Goal: Find specific page/section: Find specific page/section

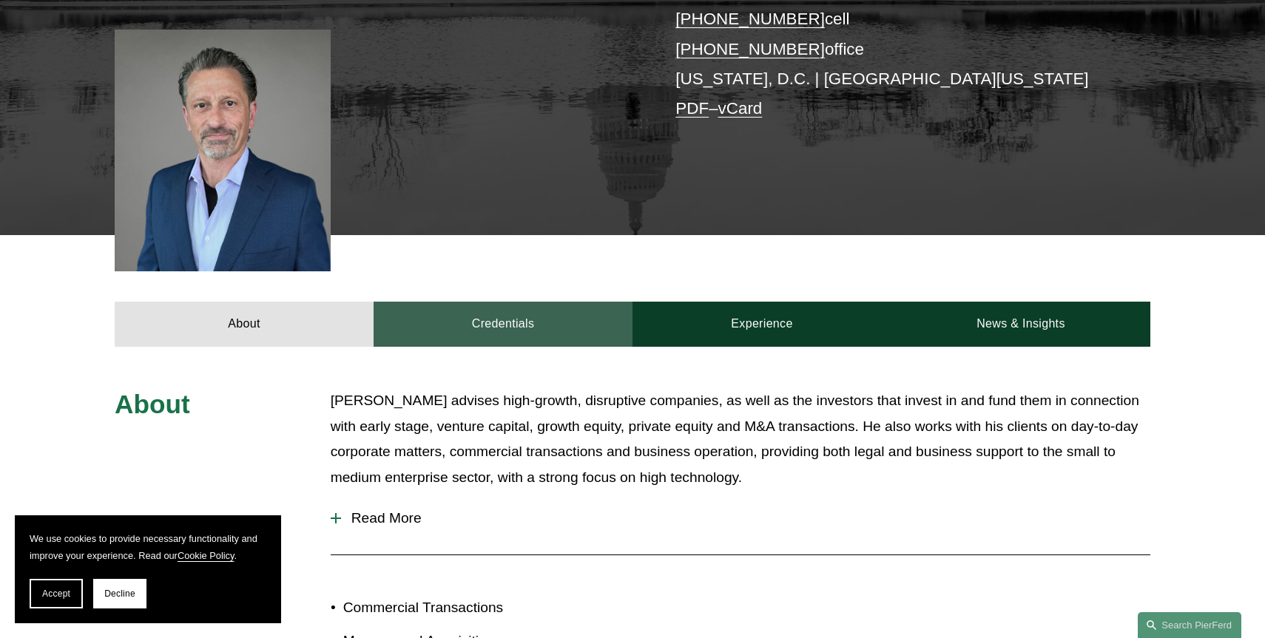
scroll to position [411, 0]
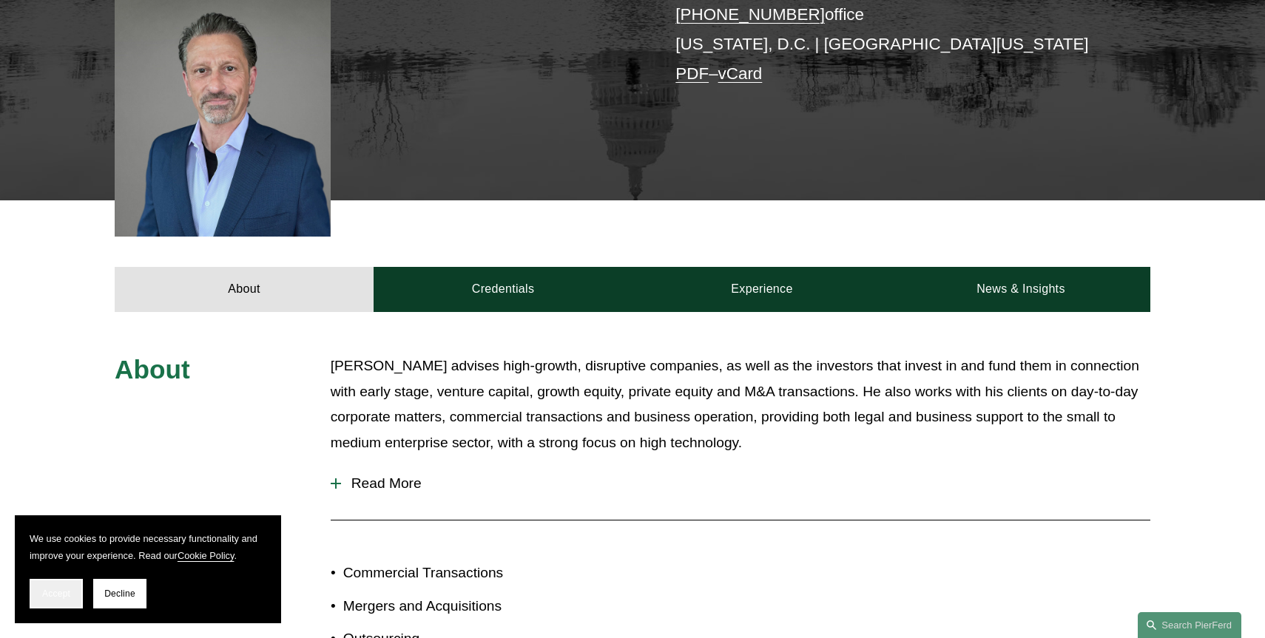
click at [60, 592] on span "Accept" at bounding box center [56, 594] width 28 height 10
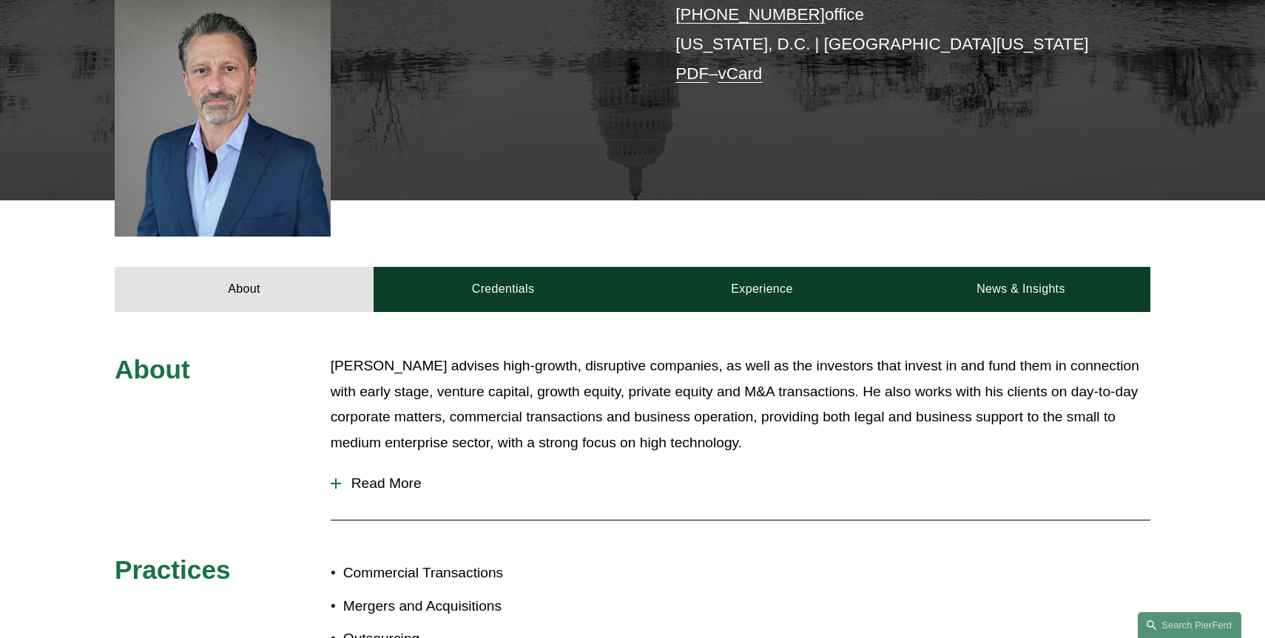
click at [497, 354] on p "[PERSON_NAME] advises high-growth, disruptive companies, as well as the investo…" at bounding box center [741, 405] width 820 height 102
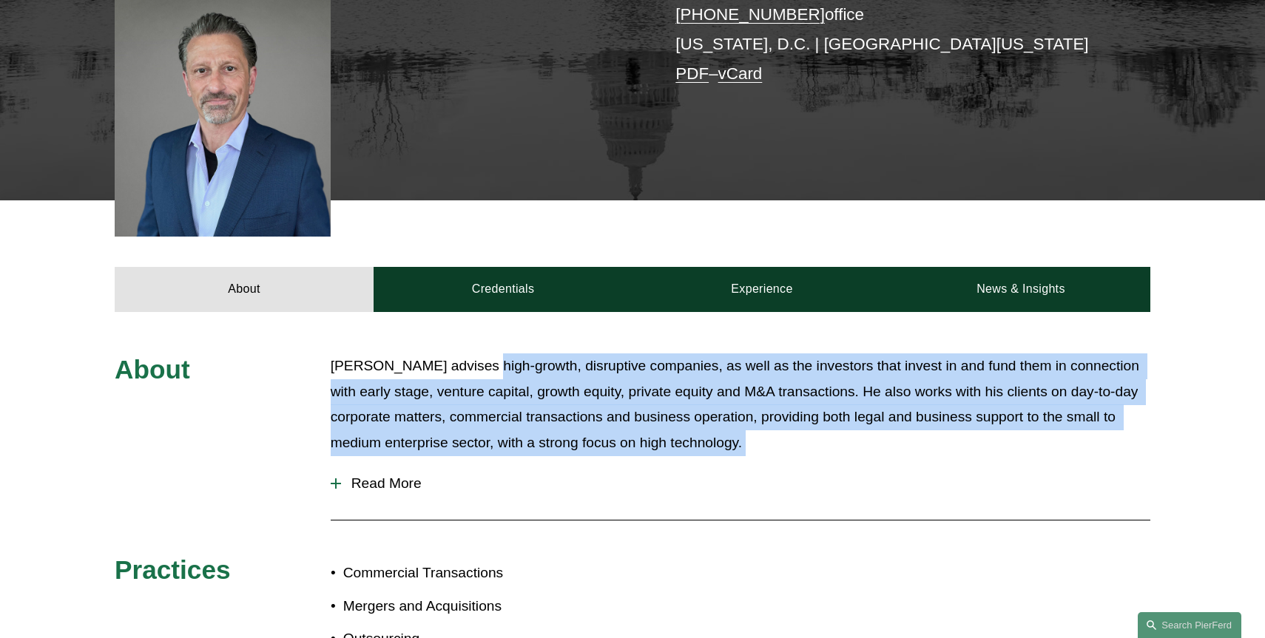
drag, startPoint x: 497, startPoint y: 345, endPoint x: 853, endPoint y: 417, distance: 363.0
click at [853, 417] on p "[PERSON_NAME] advises high-growth, disruptive companies, as well as the investo…" at bounding box center [741, 405] width 820 height 102
drag, startPoint x: 853, startPoint y: 417, endPoint x: 315, endPoint y: 331, distance: 544.7
click at [315, 354] on div "About [PERSON_NAME] advises high-growth, disruptive companies, as well as the i…" at bounding box center [632, 565] width 1265 height 423
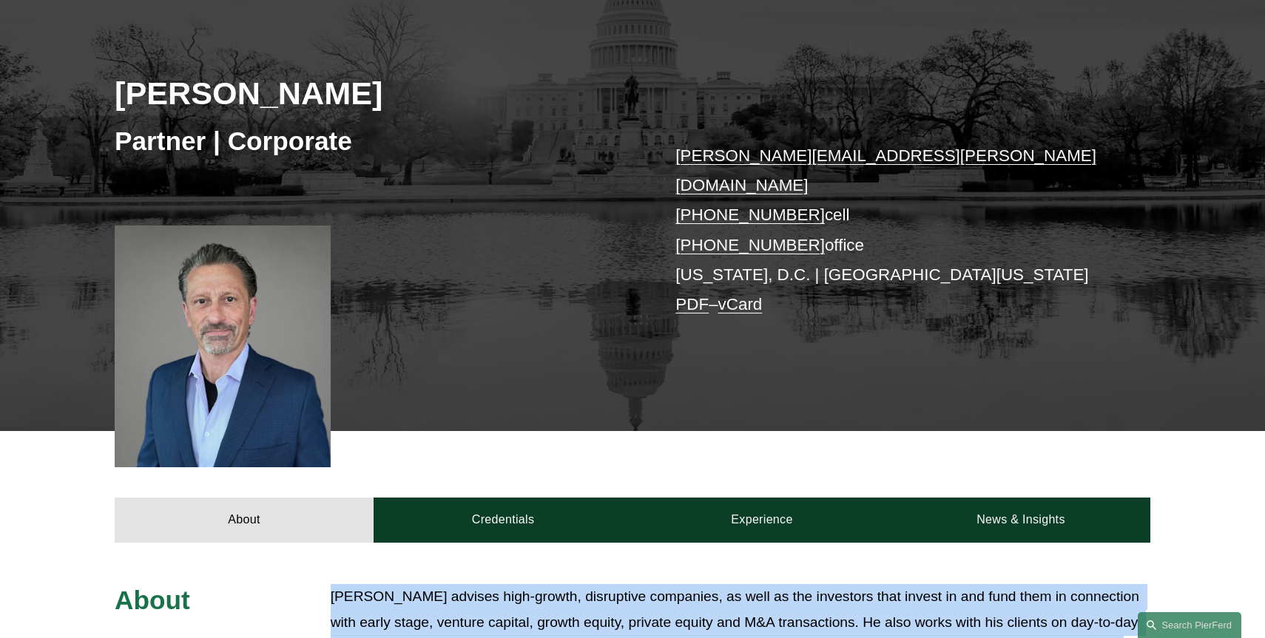
scroll to position [0, 0]
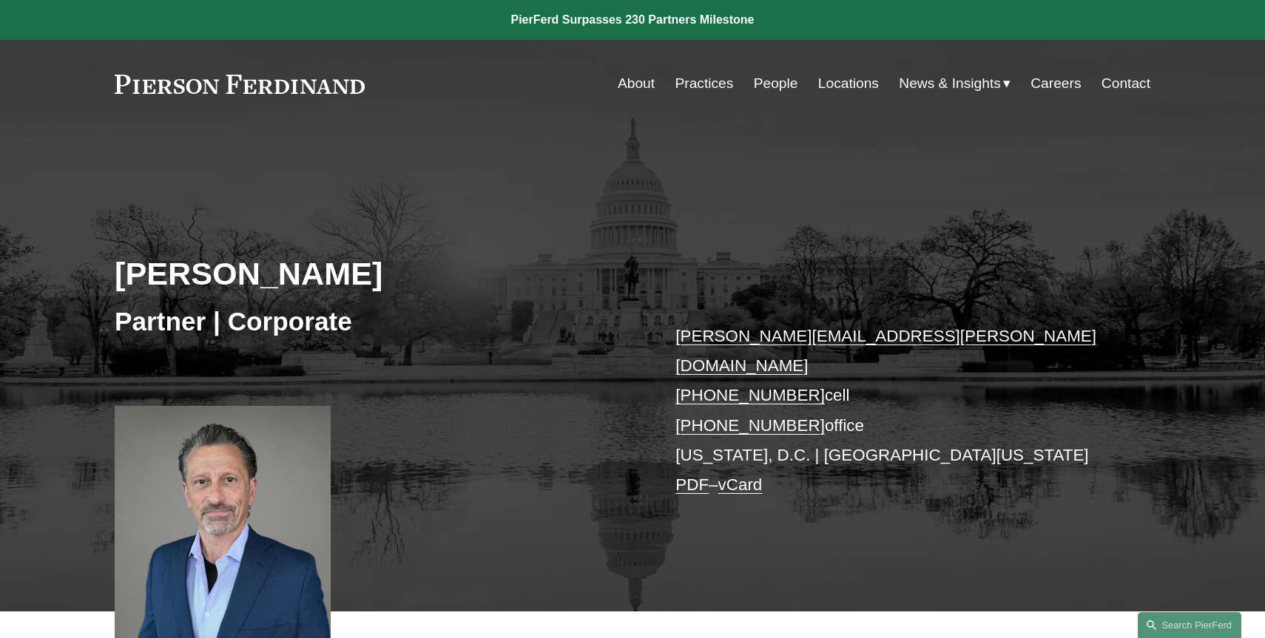
click at [627, 86] on link "About" at bounding box center [636, 84] width 37 height 28
click at [485, 253] on div "[PERSON_NAME] Partner | Corporate [PERSON_NAME][EMAIL_ADDRESS][PERSON_NAME][DOM…" at bounding box center [632, 389] width 1265 height 446
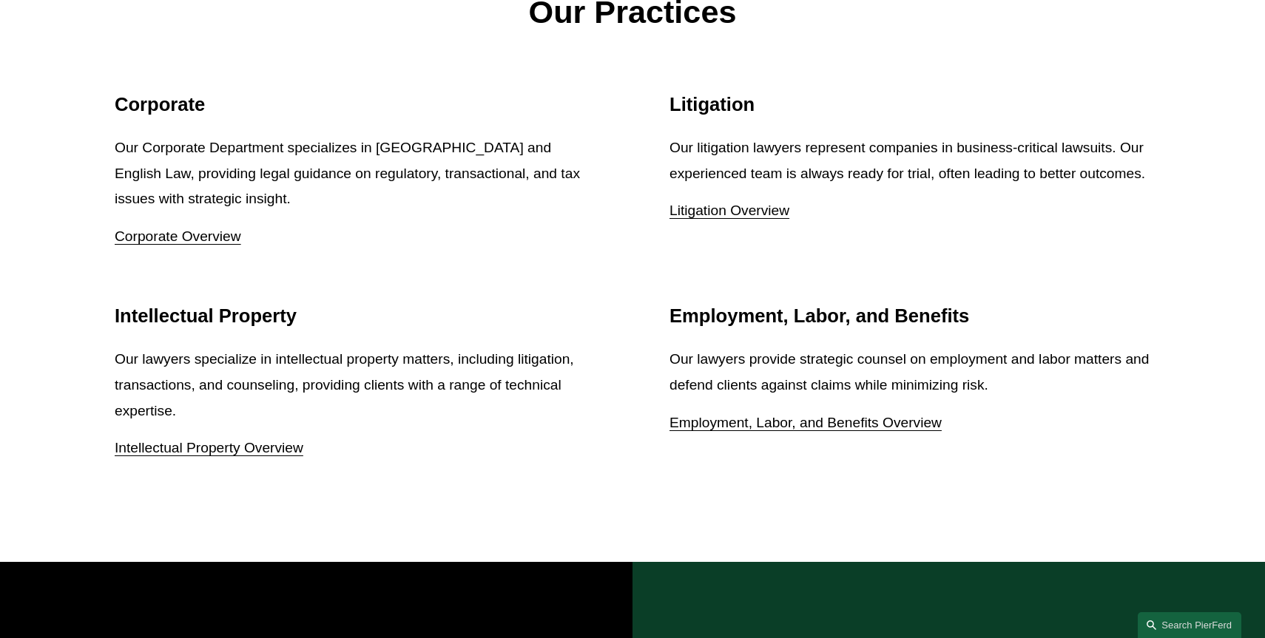
scroll to position [1952, 0]
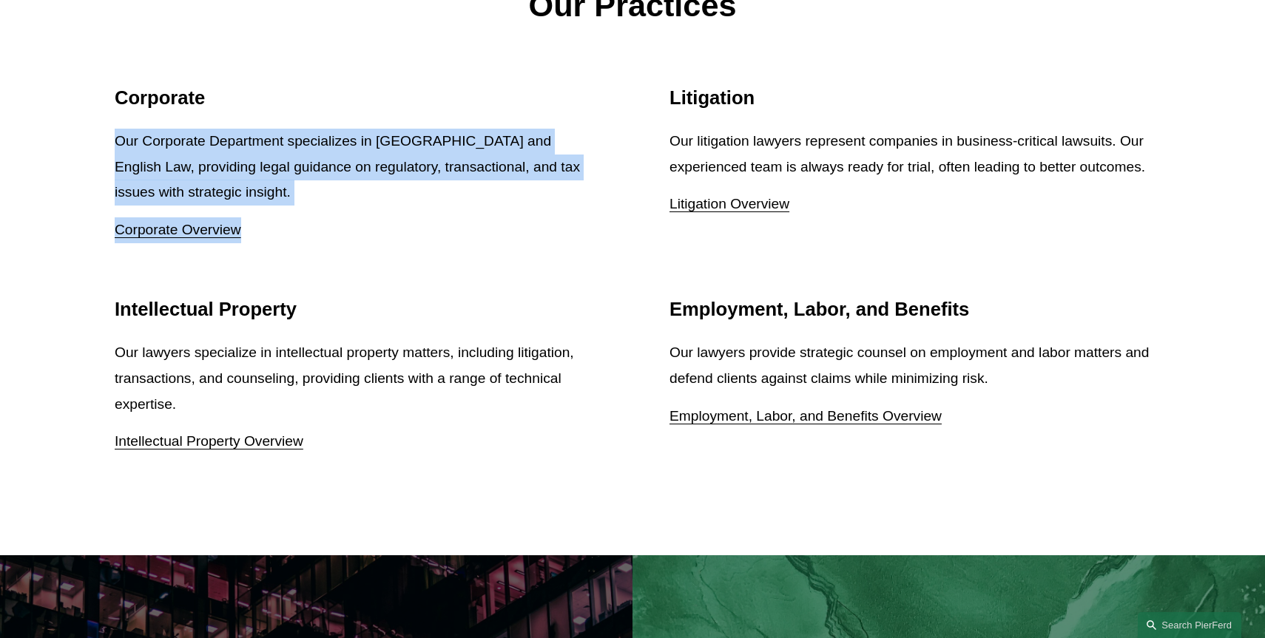
drag, startPoint x: 383, startPoint y: 107, endPoint x: 367, endPoint y: 237, distance: 131.2
click at [367, 237] on div "Corporate Our Corporate Department specializes in US and English Law, providing…" at bounding box center [355, 165] width 481 height 156
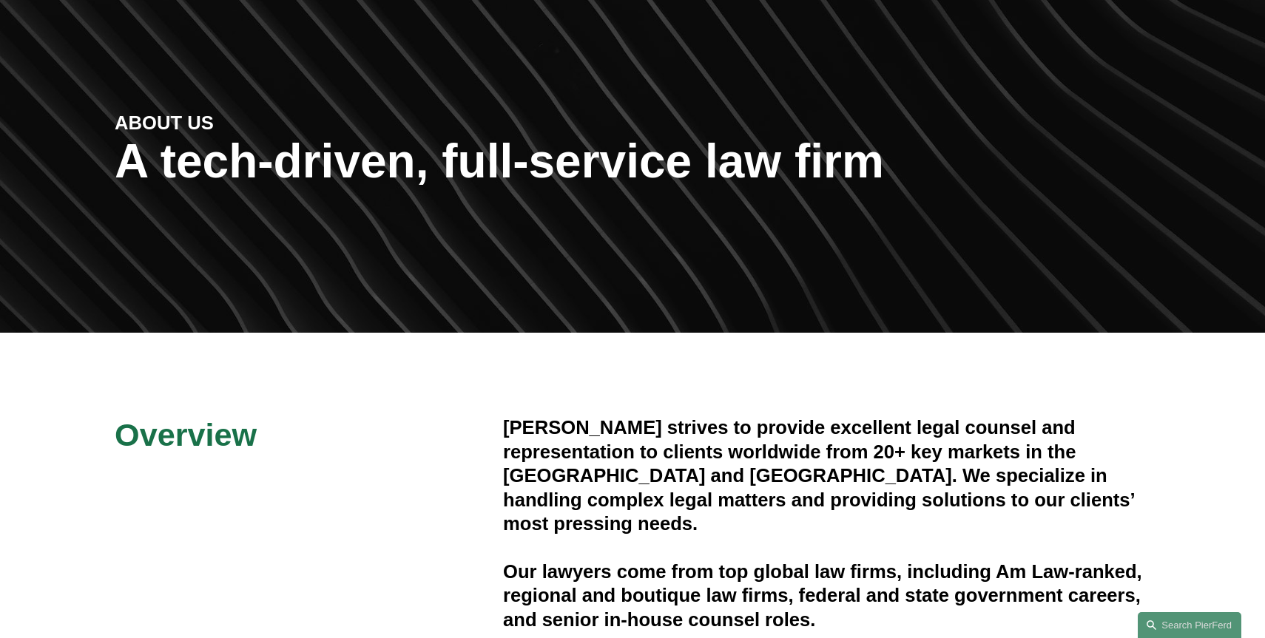
scroll to position [0, 0]
